Goal: Find specific page/section: Find specific page/section

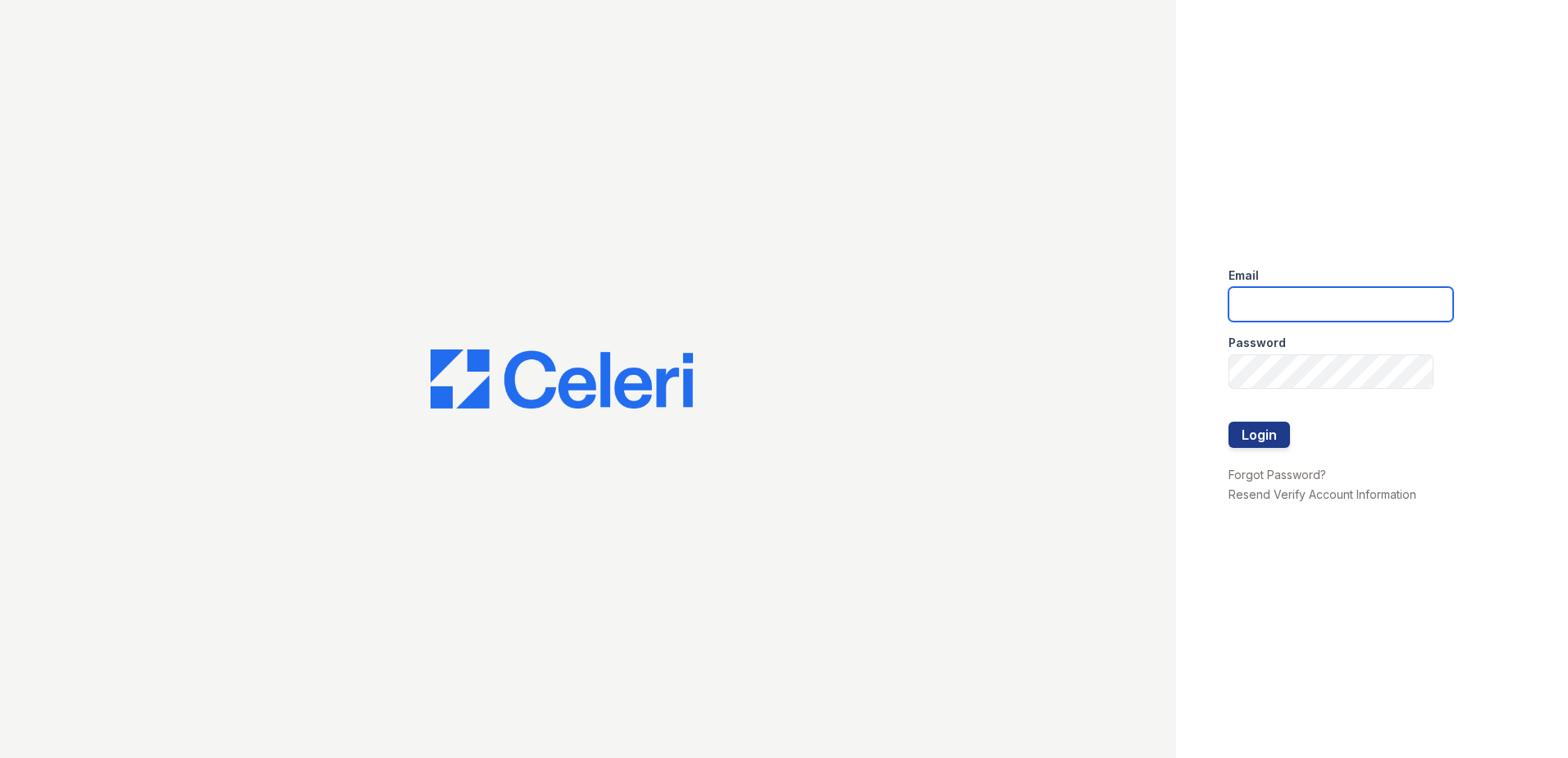
click at [1334, 300] on input "email" at bounding box center [1341, 305] width 224 height 35
type input "[EMAIL_ADDRESS][DOMAIN_NAME]"
click at [1280, 433] on button "Login" at bounding box center [1259, 434] width 62 height 26
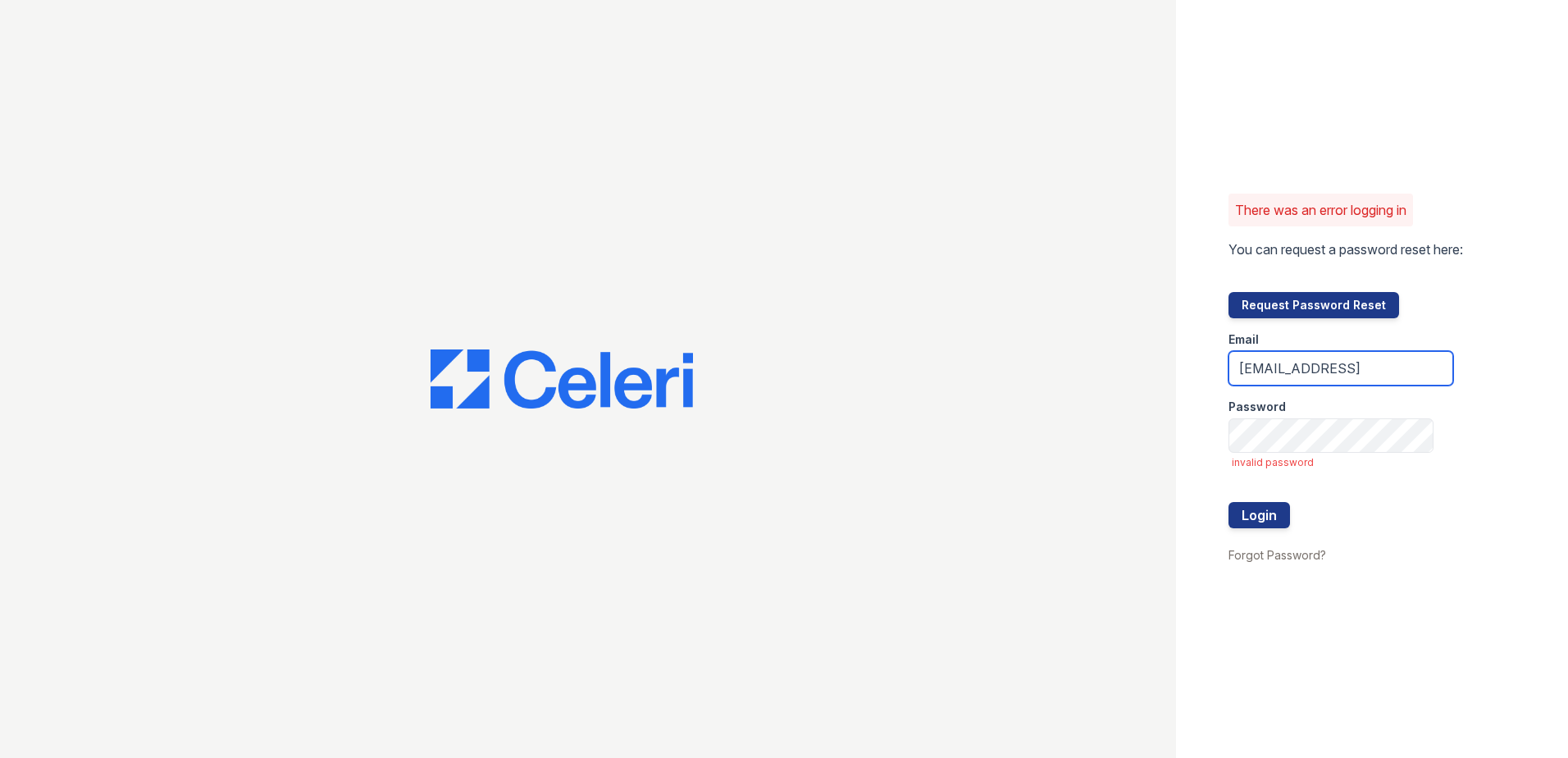
click at [1421, 370] on input "[EMAIL_ADDRESS]" at bounding box center [1341, 368] width 224 height 35
type input "[EMAIL_ADDRESS][DOMAIN_NAME]"
click at [1270, 511] on button "Login" at bounding box center [1259, 515] width 62 height 26
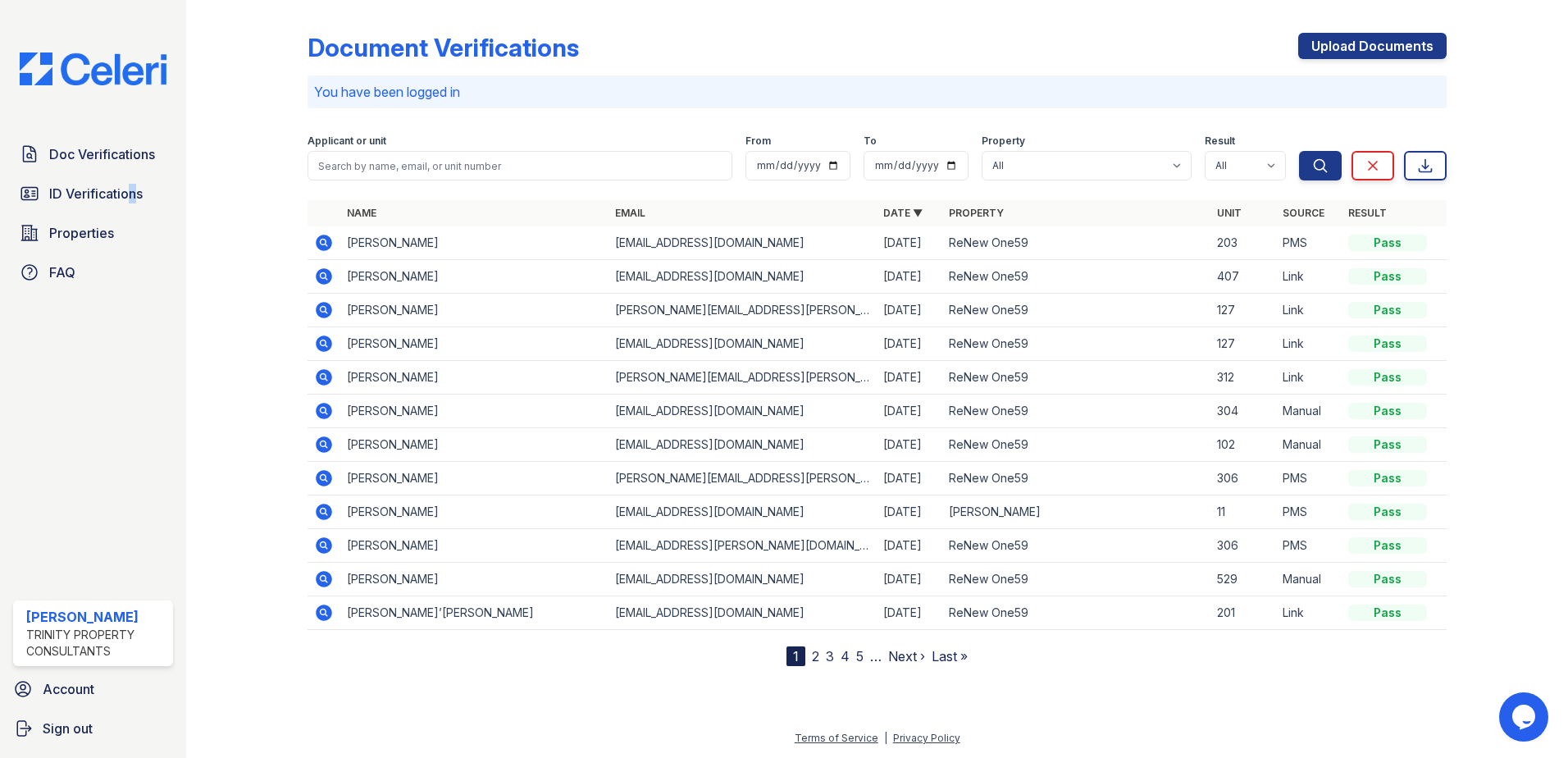
click at [125, 177] on div "Doc Verifications ID Verifications Properties FAQ" at bounding box center [93, 212] width 173 height 151
drag, startPoint x: 125, startPoint y: 191, endPoint x: 125, endPoint y: 200, distance: 9.0
click at [125, 200] on span "ID Verifications" at bounding box center [96, 193] width 93 height 20
click at [111, 191] on span "ID Verifications" at bounding box center [96, 193] width 93 height 20
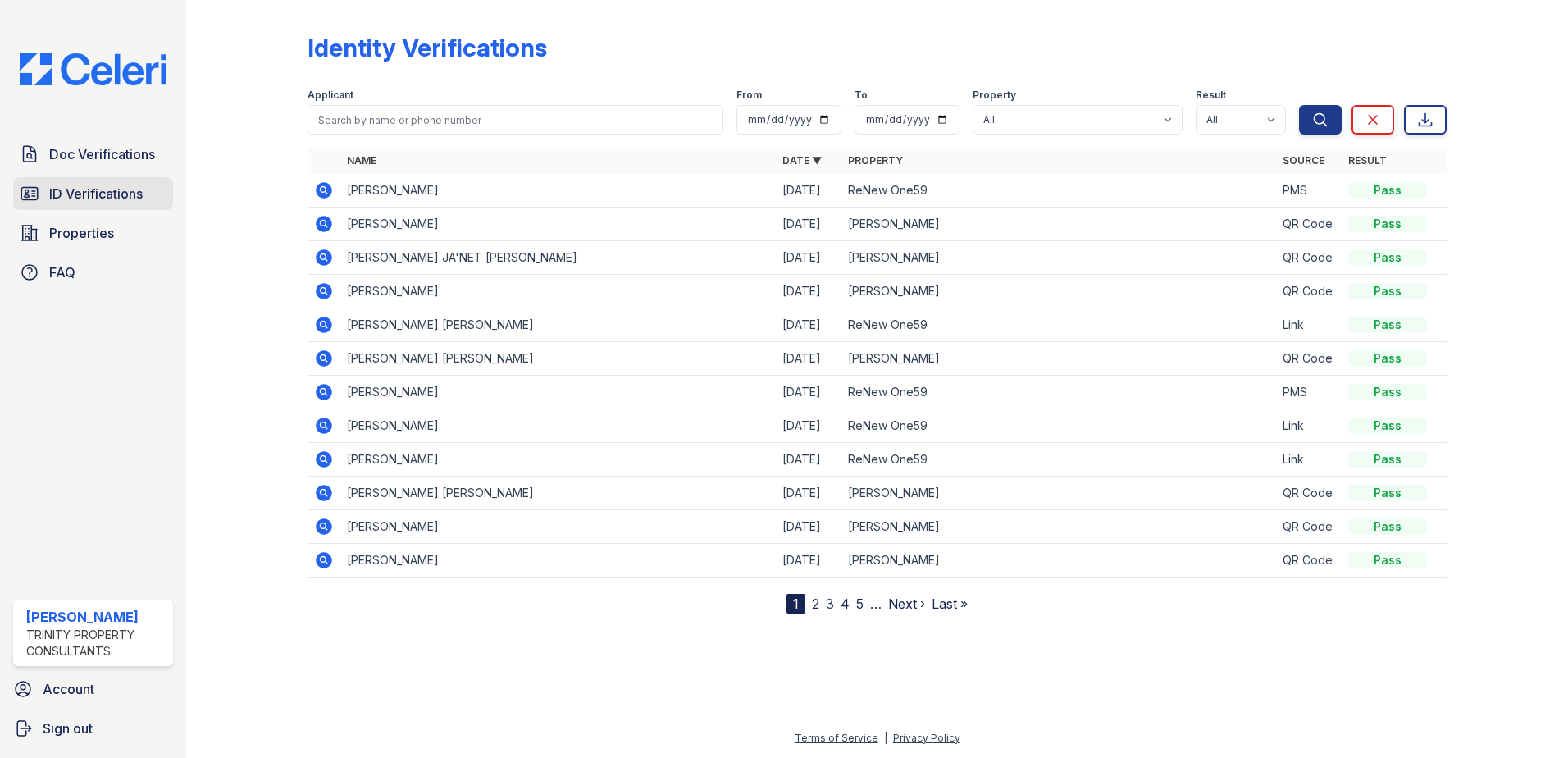
click at [140, 195] on span "ID Verifications" at bounding box center [96, 193] width 93 height 20
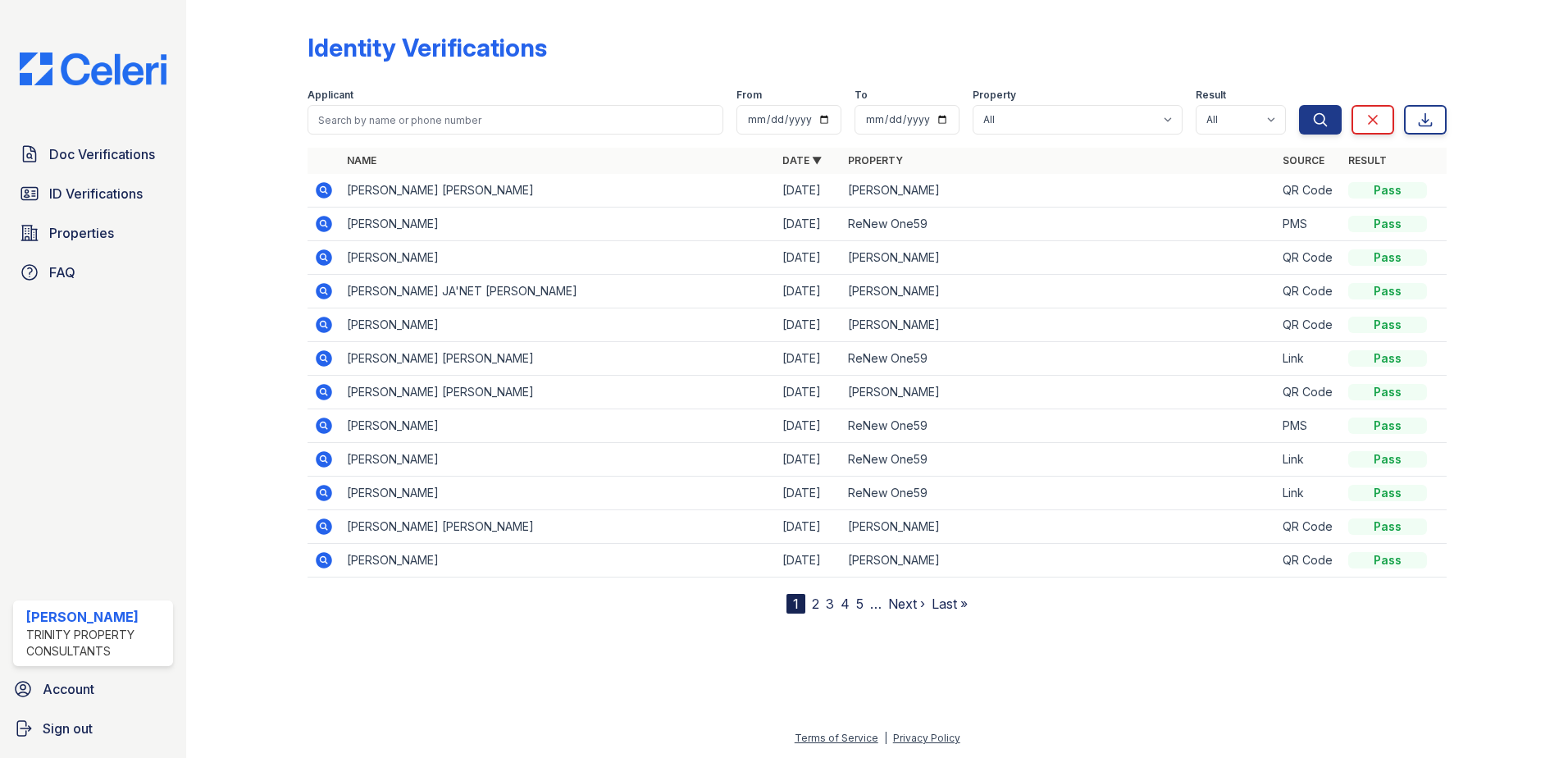
click at [140, 195] on span "ID Verifications" at bounding box center [96, 193] width 93 height 20
